Goal: Task Accomplishment & Management: Manage account settings

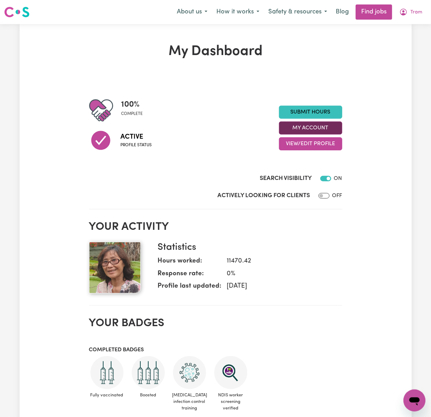
click at [323, 127] on button "My Account" at bounding box center [310, 127] width 63 height 13
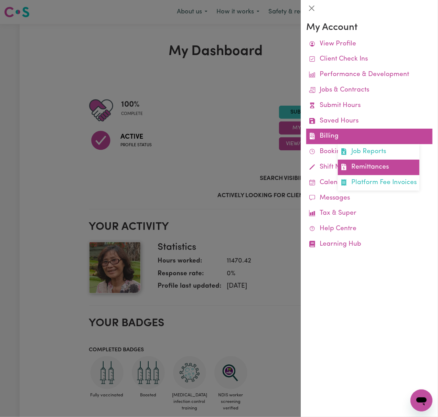
click at [376, 164] on link "Remittances" at bounding box center [379, 167] width 82 height 15
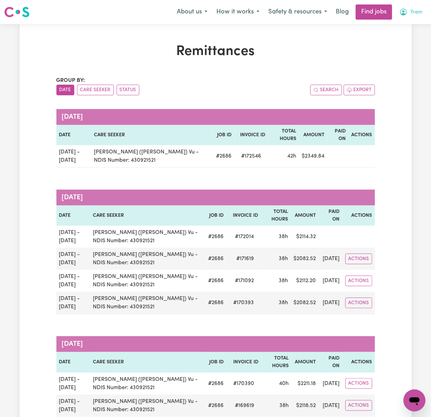
click at [413, 11] on span "Tram" at bounding box center [416, 13] width 12 height 8
click at [408, 48] on link "Logout" at bounding box center [399, 52] width 54 height 13
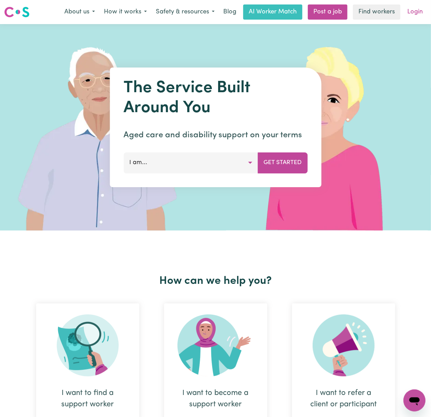
click at [416, 7] on link "Login" at bounding box center [415, 11] width 24 height 15
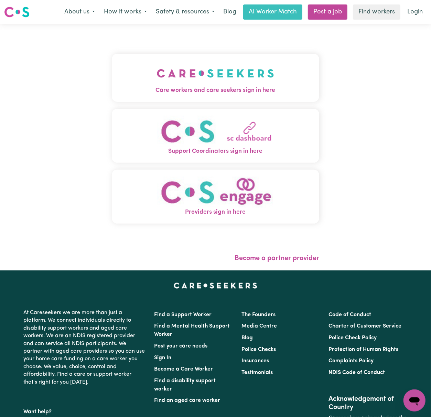
drag, startPoint x: 150, startPoint y: 88, endPoint x: 144, endPoint y: 93, distance: 7.7
click at [151, 88] on span "Care workers and care seekers sign in here" at bounding box center [215, 90] width 207 height 9
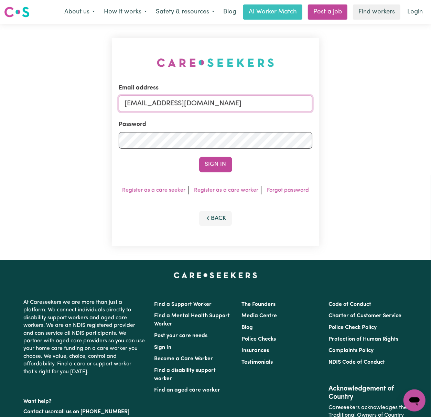
drag, startPoint x: 160, startPoint y: 96, endPoint x: 460, endPoint y: 97, distance: 299.3
click at [431, 97] on html "Menu About us How it works Safety & resources Blog AI Worker Match Post a job F…" at bounding box center [215, 278] width 431 height 556
paste input "tram.p.nguyen83@gmail.com"
type input "superuser~tram.p.nguyen83@gmail.com"
click at [199, 157] on button "Sign In" at bounding box center [215, 164] width 33 height 15
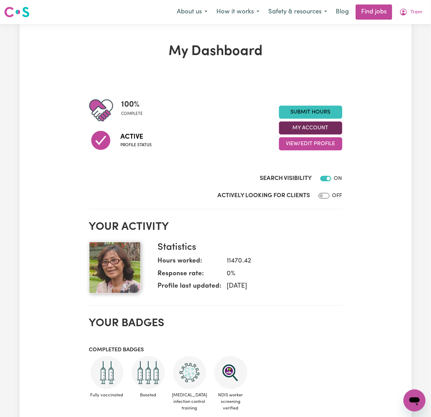
click at [334, 131] on button "My Account" at bounding box center [310, 127] width 63 height 13
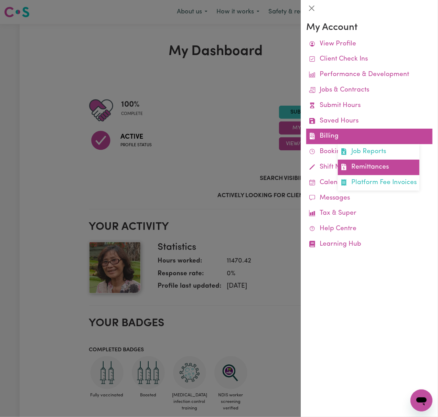
click at [356, 163] on link "Remittances" at bounding box center [379, 167] width 82 height 15
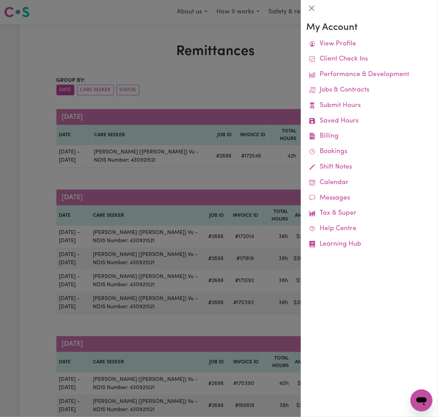
drag, startPoint x: 234, startPoint y: 73, endPoint x: 236, endPoint y: 77, distance: 4.3
click at [234, 73] on div at bounding box center [219, 208] width 438 height 417
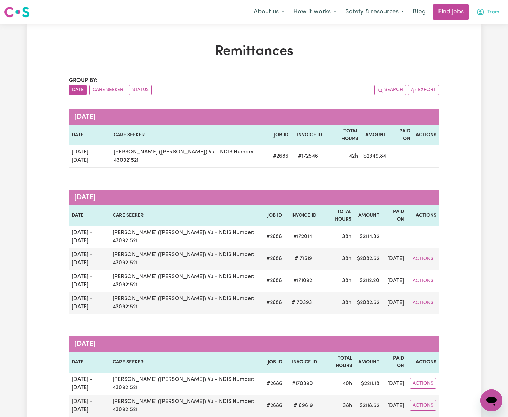
click at [431, 9] on span "Tram" at bounding box center [493, 13] width 12 height 8
click at [431, 51] on link "Logout" at bounding box center [476, 52] width 54 height 13
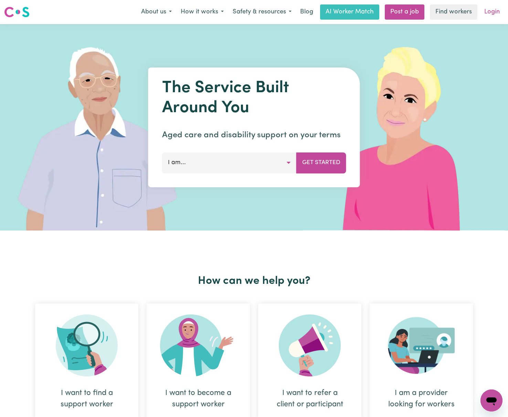
click at [431, 12] on link "Login" at bounding box center [492, 11] width 24 height 15
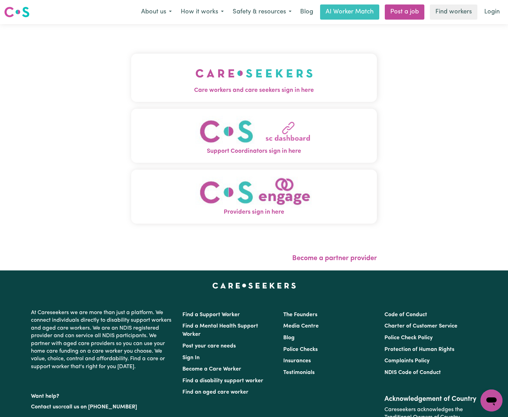
click at [195, 75] on img "Care workers and care seekers sign in here" at bounding box center [253, 73] width 117 height 25
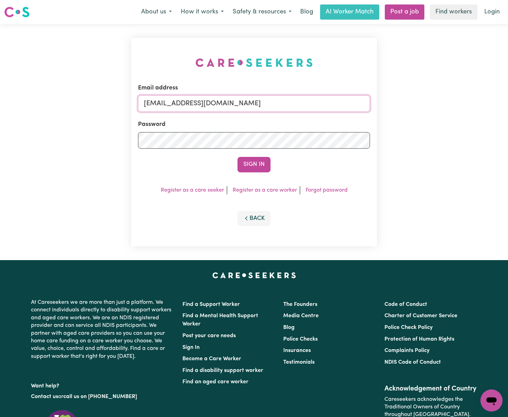
drag, startPoint x: 177, startPoint y: 100, endPoint x: 803, endPoint y: 73, distance: 626.6
click at [431, 73] on html "Menu About us How it works Safety & resources Blog AI Worker Match Post a job F…" at bounding box center [254, 267] width 508 height 534
paste input "chelseavu@careseekers.com.au"
type input "superuser~chelseavu@careseekers.com.au"
click at [237, 157] on button "Sign In" at bounding box center [253, 164] width 33 height 15
